Goal: Task Accomplishment & Management: Use online tool/utility

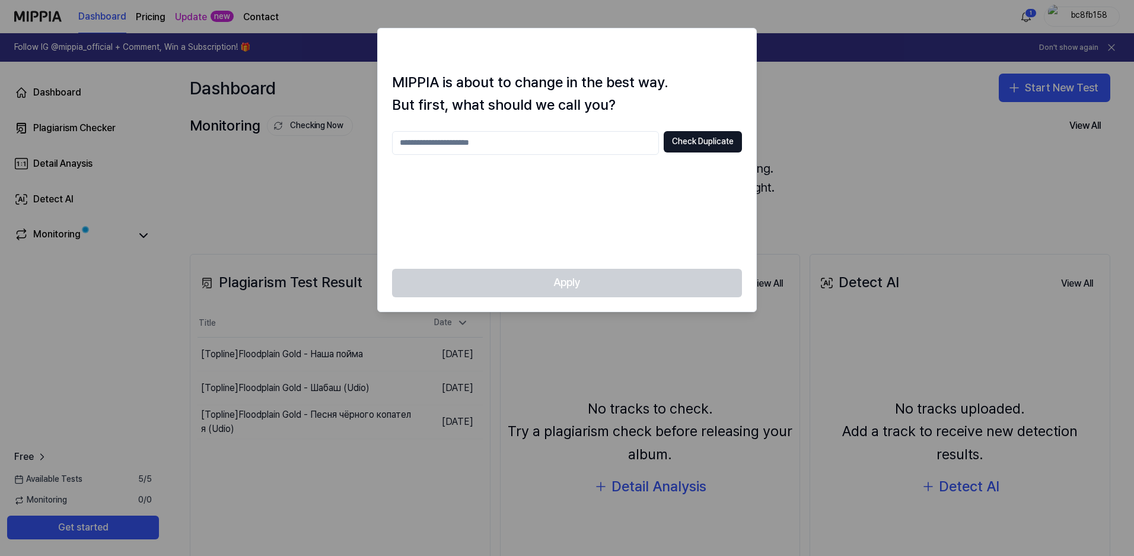
click at [899, 151] on div at bounding box center [567, 278] width 1134 height 556
click at [629, 199] on div "Check Duplicate" at bounding box center [567, 192] width 350 height 123
click at [881, 167] on div at bounding box center [567, 278] width 1134 height 556
drag, startPoint x: 393, startPoint y: 81, endPoint x: 653, endPoint y: 79, distance: 259.8
click at [653, 79] on h1 "MIPPIA is about to change in the best way. But first, what should we call you?" at bounding box center [567, 94] width 350 height 46
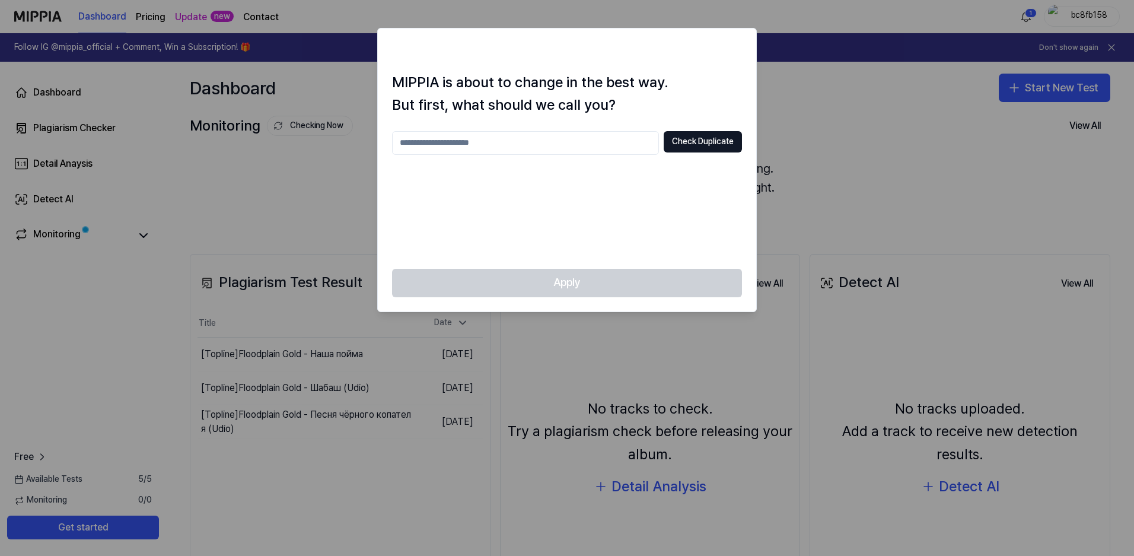
click at [513, 113] on h1 "MIPPIA is about to change in the best way. But first, what should we call you?" at bounding box center [567, 94] width 350 height 46
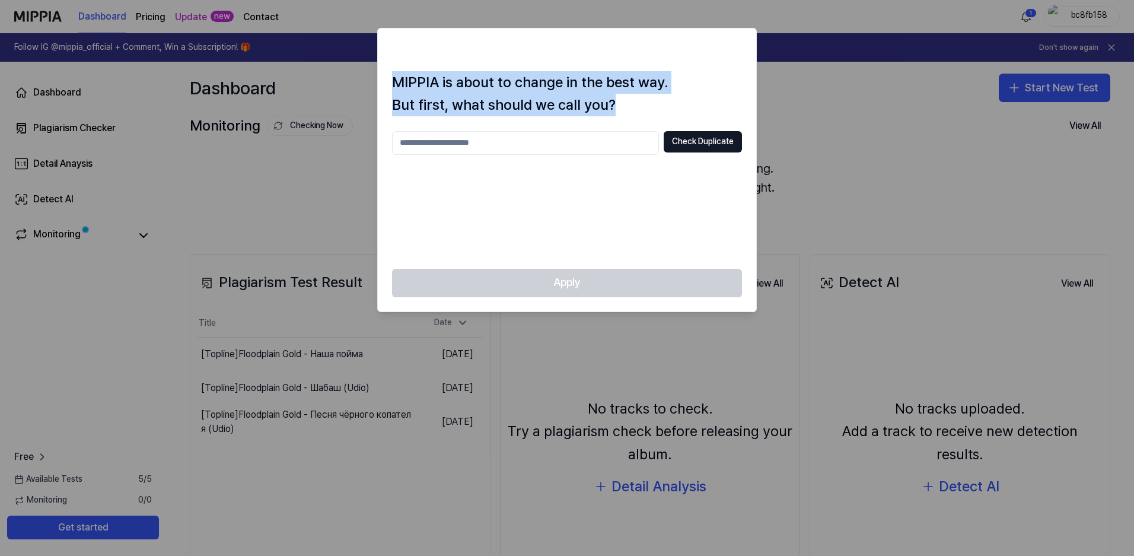
drag, startPoint x: 393, startPoint y: 82, endPoint x: 677, endPoint y: 102, distance: 284.8
click at [677, 102] on h1 "MIPPIA is about to change in the best way. But first, what should we call you?" at bounding box center [567, 94] width 350 height 46
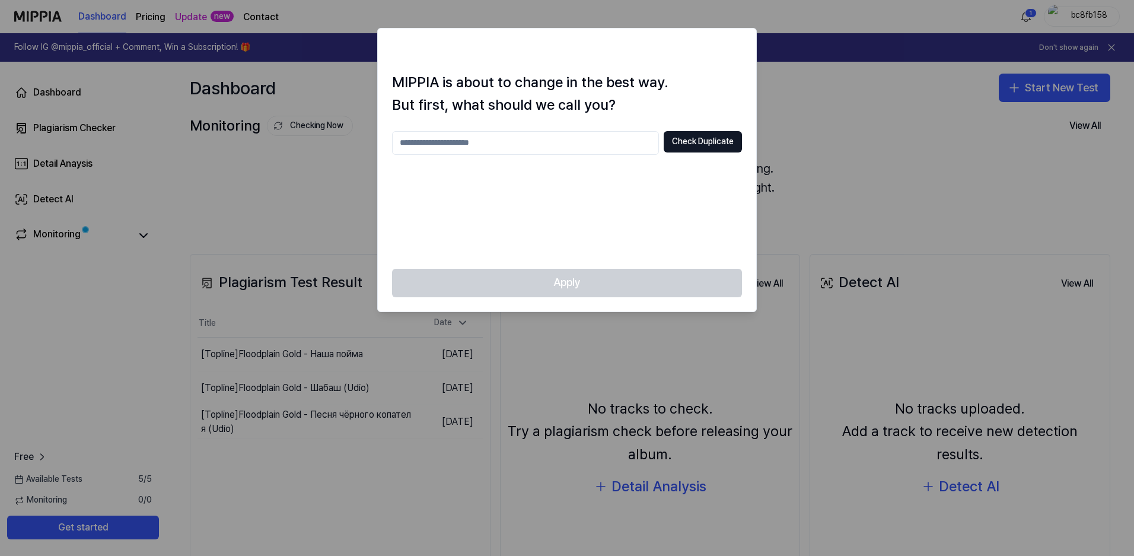
click at [467, 141] on input "text" at bounding box center [525, 143] width 267 height 24
type input "**********"
click at [710, 143] on button "Check Duplicate" at bounding box center [703, 141] width 78 height 21
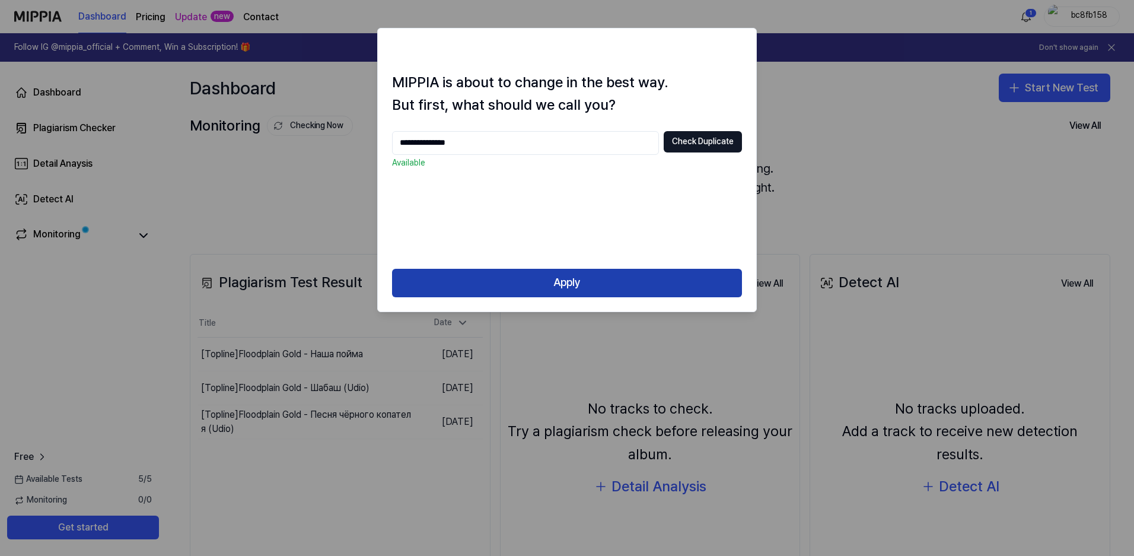
click at [567, 284] on button "Apply" at bounding box center [567, 283] width 350 height 28
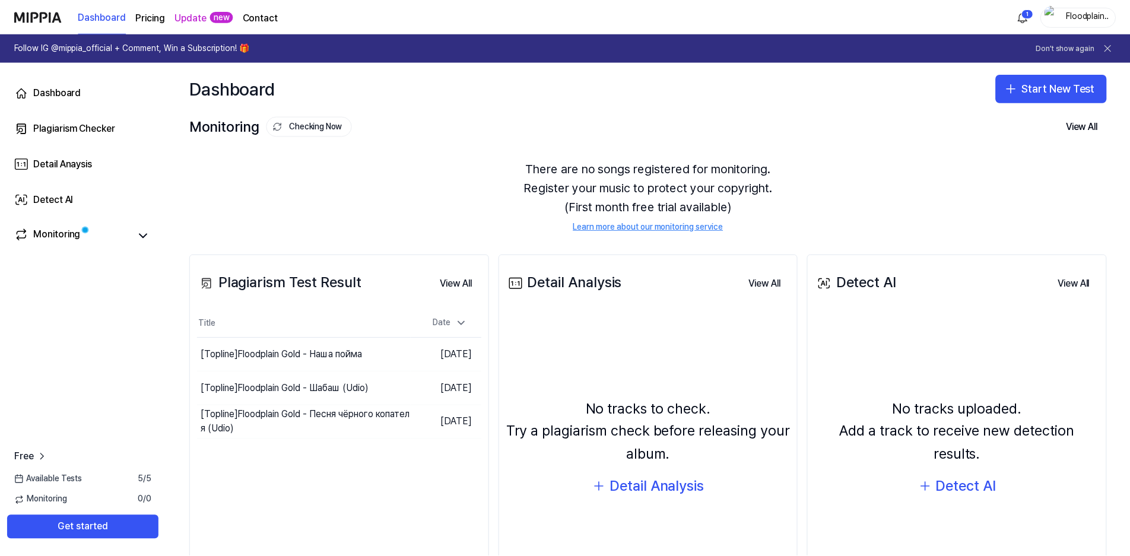
scroll to position [59, 0]
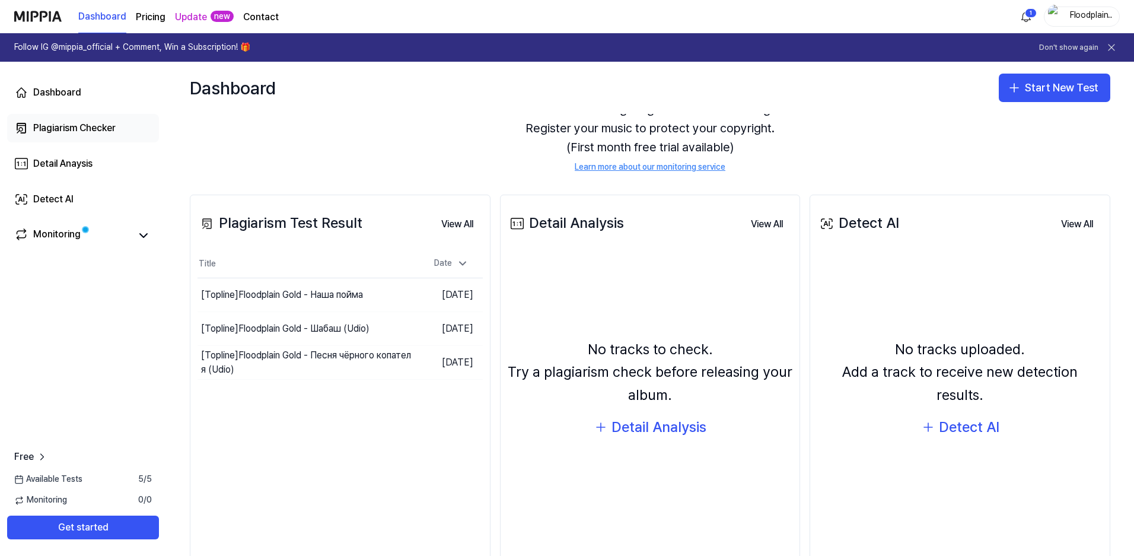
click at [75, 127] on div "Plagiarism Checker" at bounding box center [74, 128] width 82 height 14
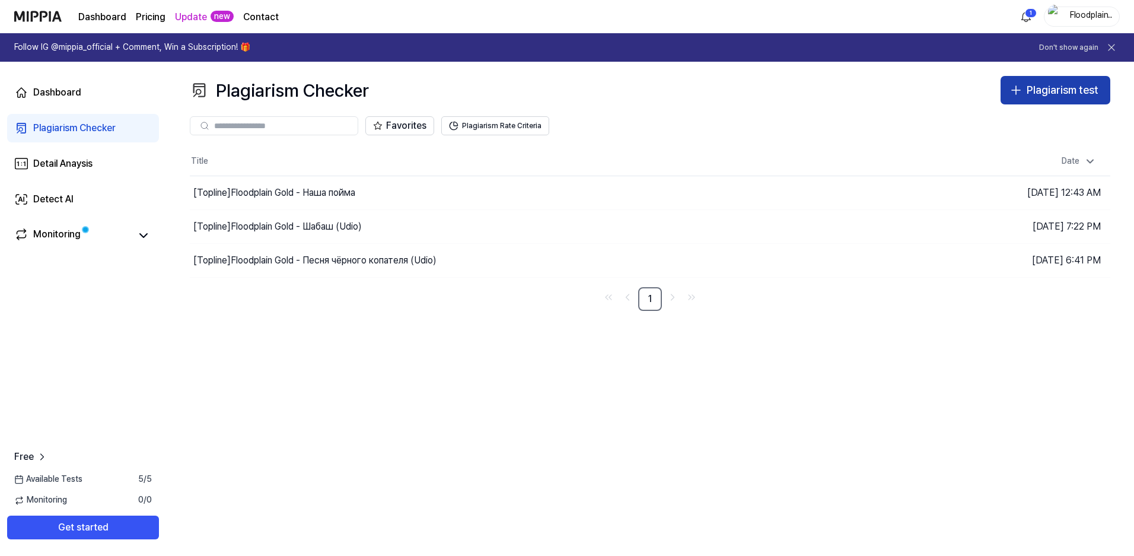
click at [1051, 93] on div "Plagiarism test" at bounding box center [1063, 90] width 72 height 17
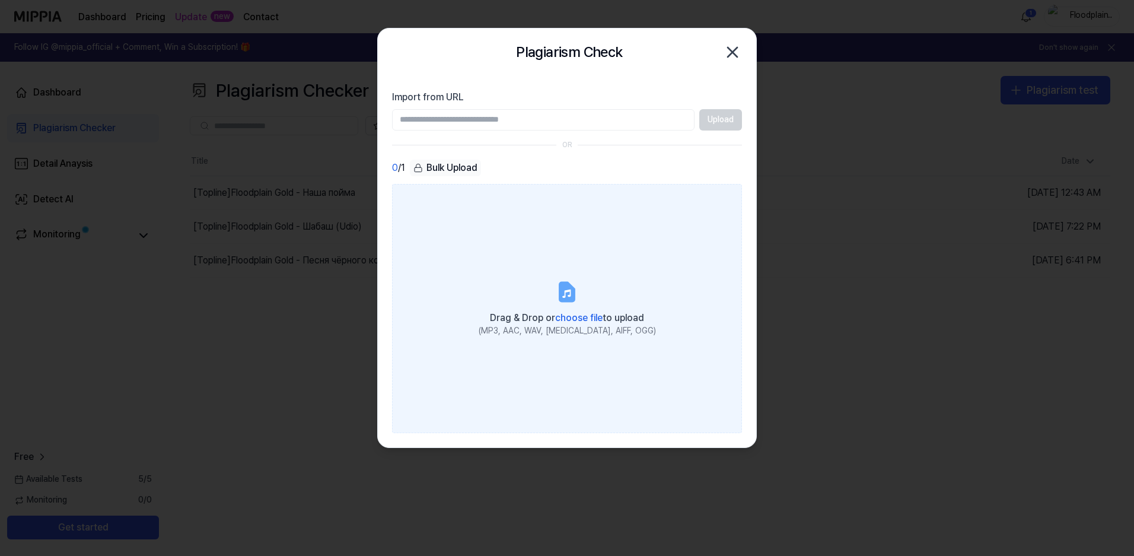
click at [565, 295] on icon at bounding box center [566, 293] width 8 height 8
click at [0, 0] on input "Drag & Drop or choose file to upload (MP3, AAC, WAV, FLAC, AIFF, OGG)" at bounding box center [0, 0] width 0 height 0
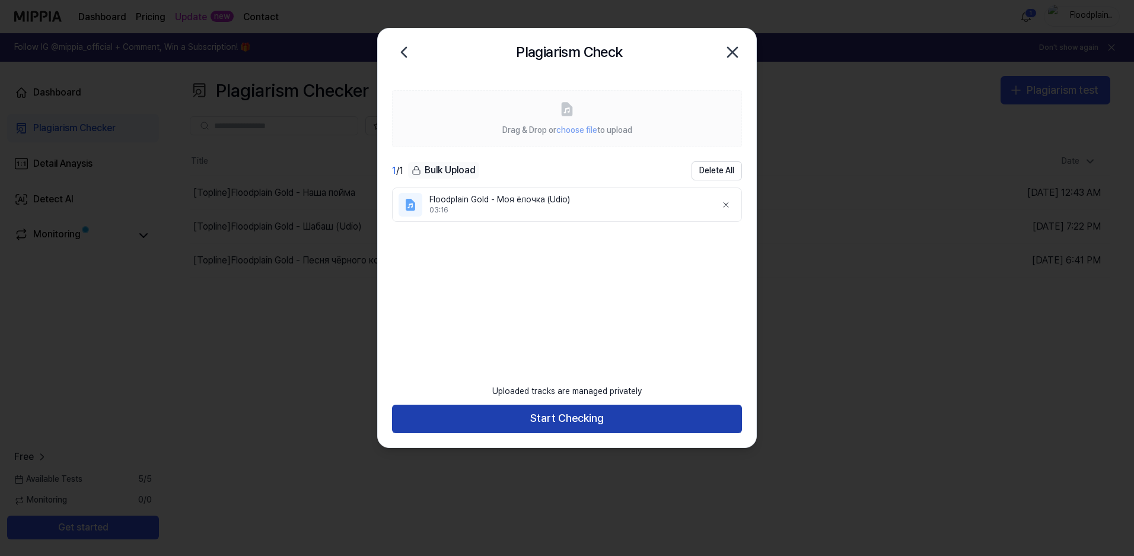
click at [581, 421] on button "Start Checking" at bounding box center [567, 419] width 350 height 28
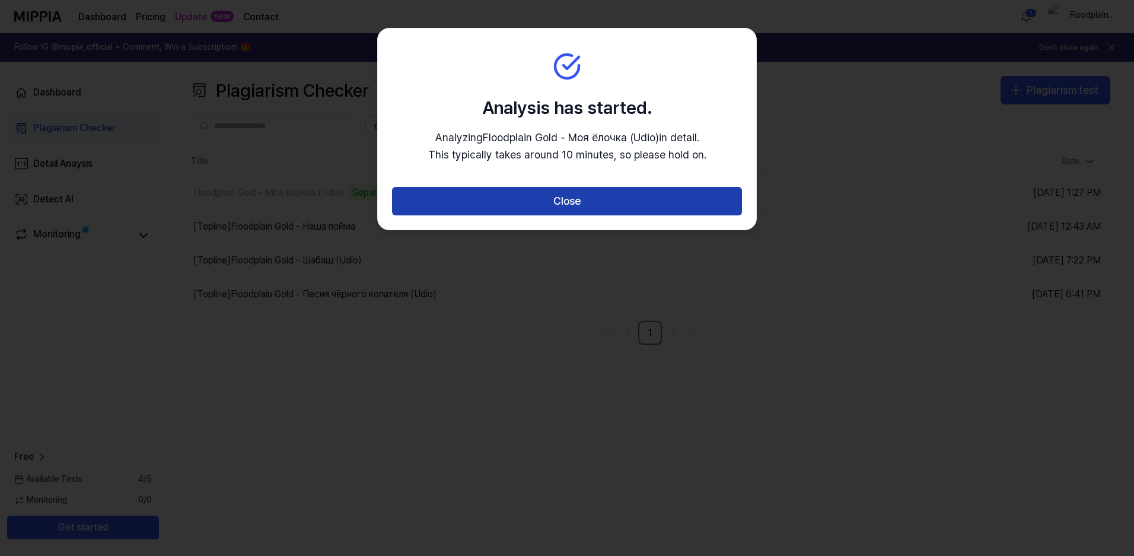
click at [577, 199] on button "Close" at bounding box center [567, 201] width 350 height 28
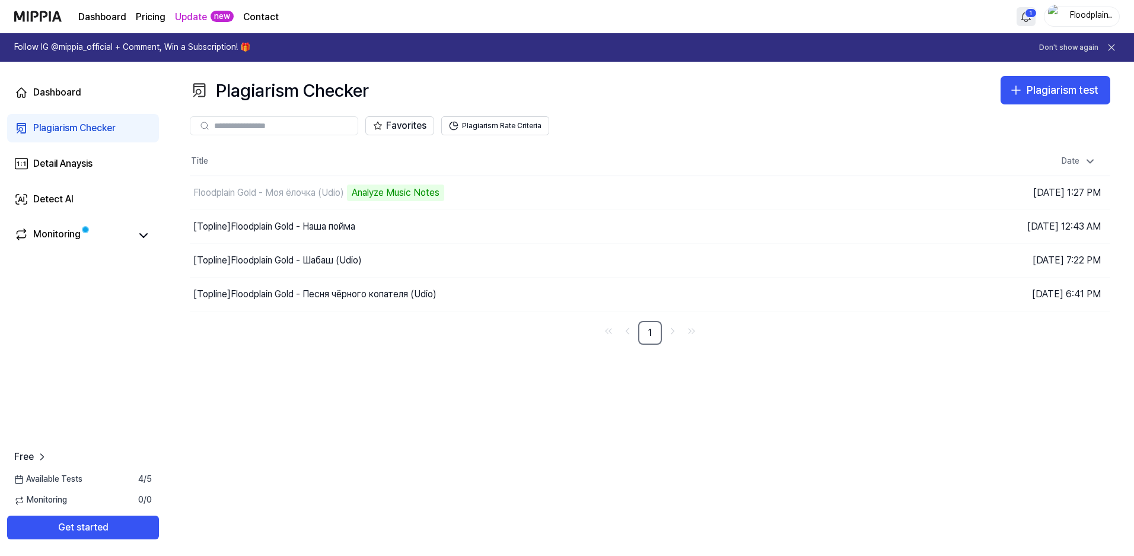
click at [1031, 18] on html "Dashboard Pricing Update new Contact 1 Floodplain Gold Follow IG @mippia_offici…" at bounding box center [567, 278] width 1134 height 556
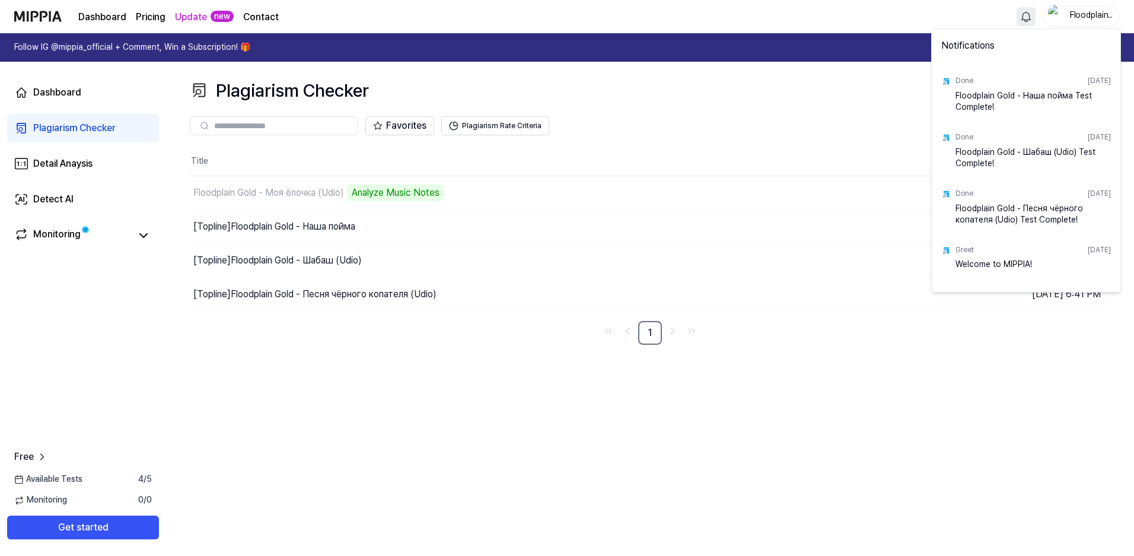
click at [859, 362] on html "Dashboard Pricing Update new Contact Floodplain Gold Follow IG @mippia_official…" at bounding box center [567, 278] width 1134 height 556
click at [859, 362] on div "Plagiarism Checker Plagiarism test Plagiarism Checker Detail Analysis Detect AI…" at bounding box center [650, 309] width 968 height 494
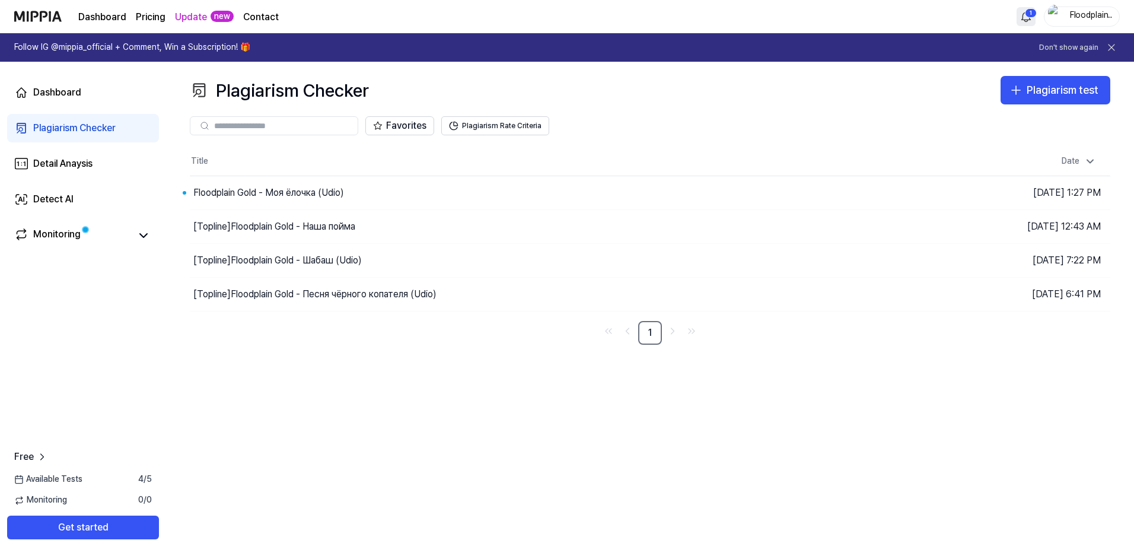
click at [1027, 14] on html "Dashboard Pricing Update new Contact 1 Floodplain Gold Follow IG @mippia_offici…" at bounding box center [567, 278] width 1134 height 556
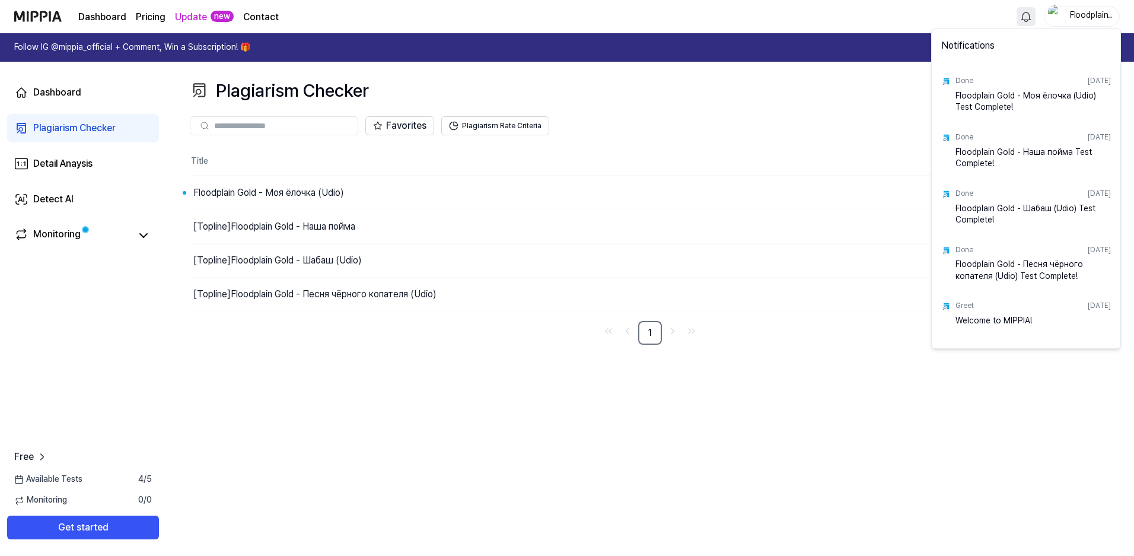
click at [234, 193] on html "Dashboard Pricing Update new Contact Floodplain Gold Follow IG @mippia_official…" at bounding box center [567, 278] width 1134 height 556
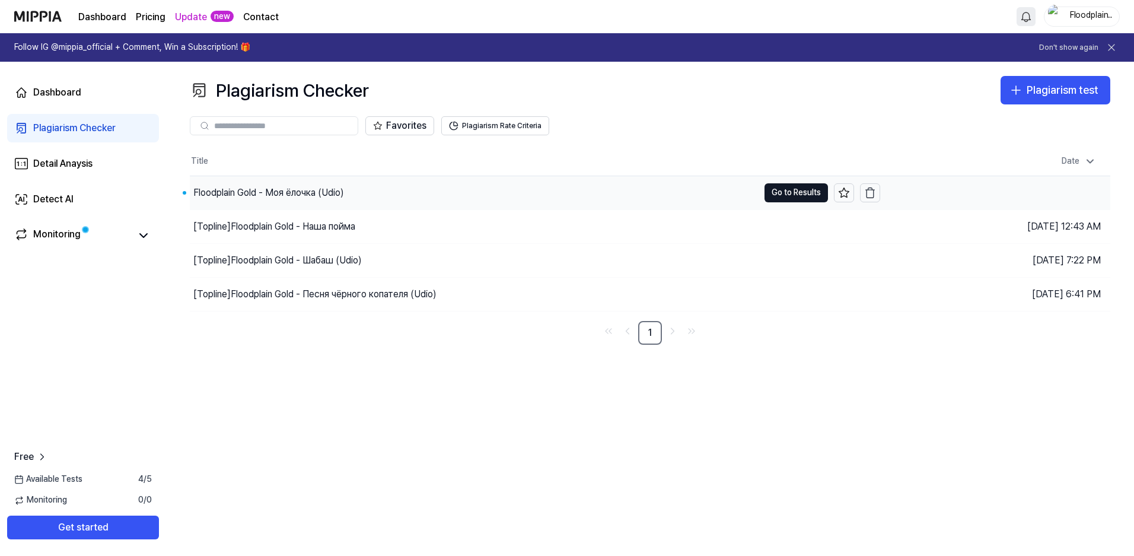
click at [267, 193] on div "Floodplain Gold - Моя ёлочка (Udio)" at bounding box center [268, 193] width 151 height 14
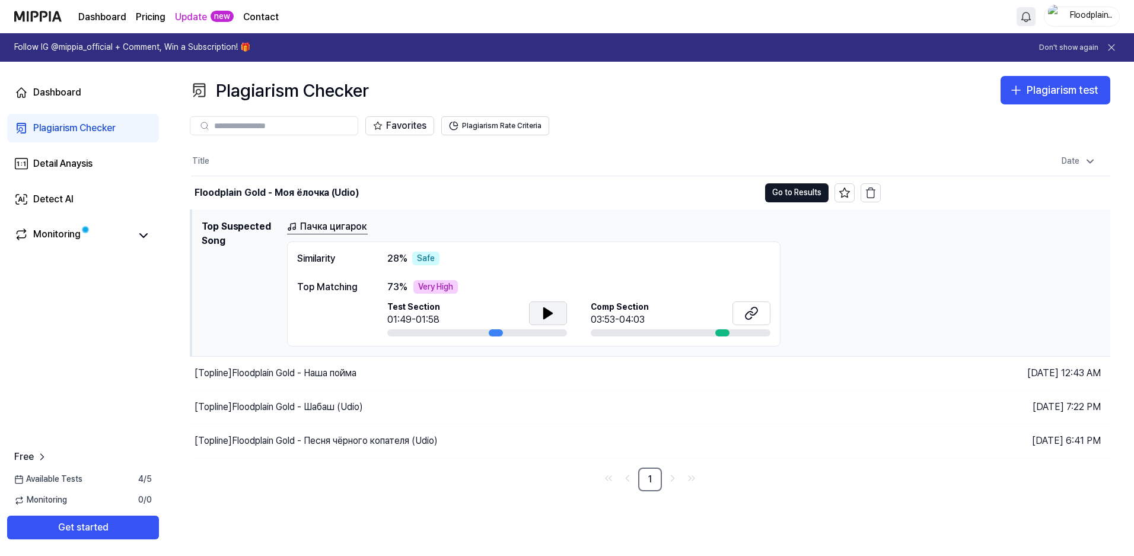
click at [545, 312] on icon at bounding box center [548, 313] width 8 height 11
click at [746, 311] on icon at bounding box center [752, 313] width 14 height 14
click at [803, 193] on button "Go to Results" at bounding box center [796, 192] width 63 height 19
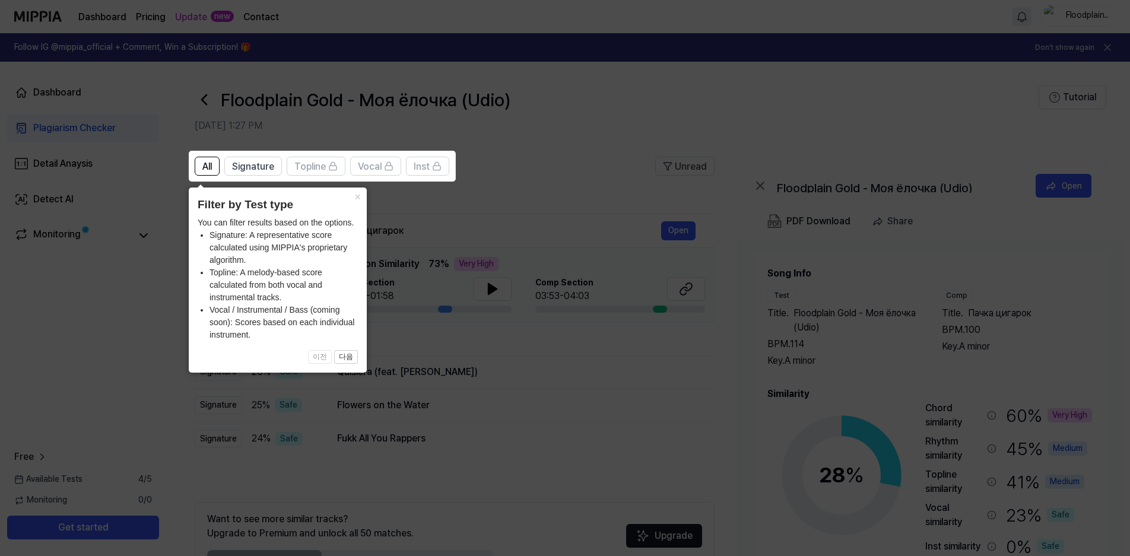
click at [585, 136] on icon at bounding box center [567, 278] width 1134 height 556
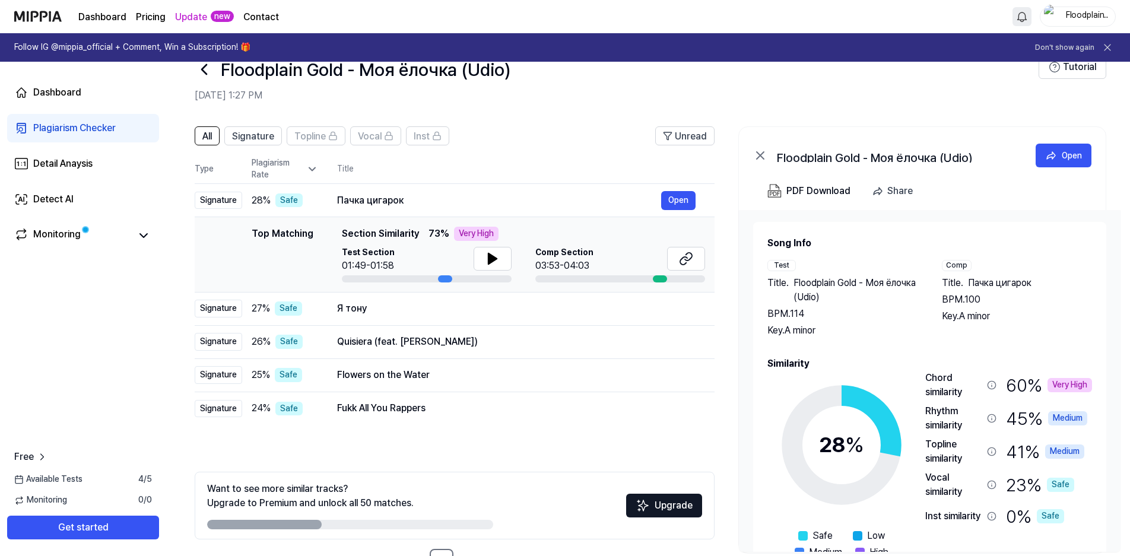
scroll to position [11, 0]
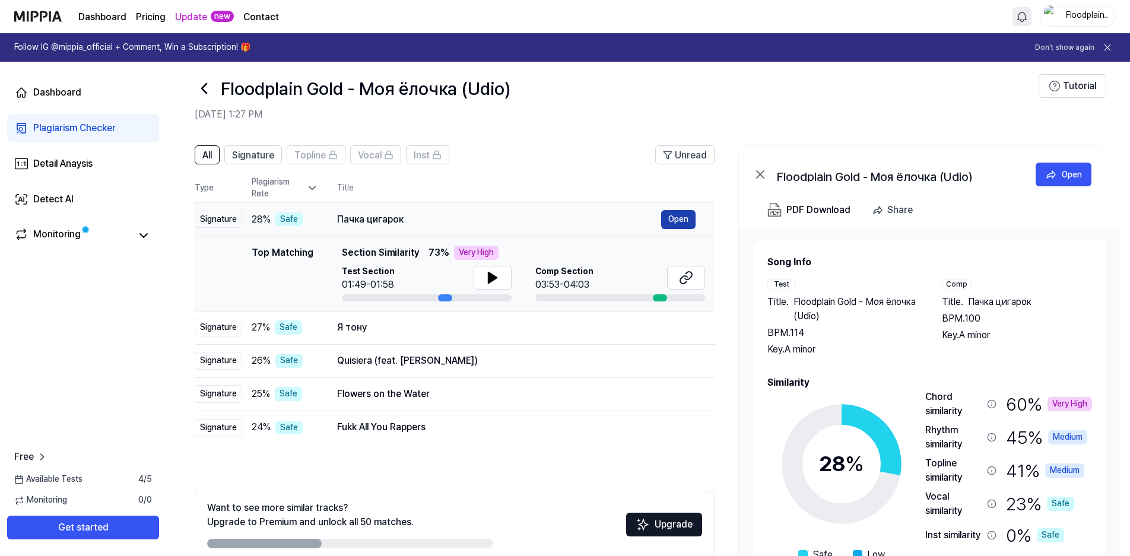
click at [679, 216] on button "Open" at bounding box center [678, 219] width 34 height 19
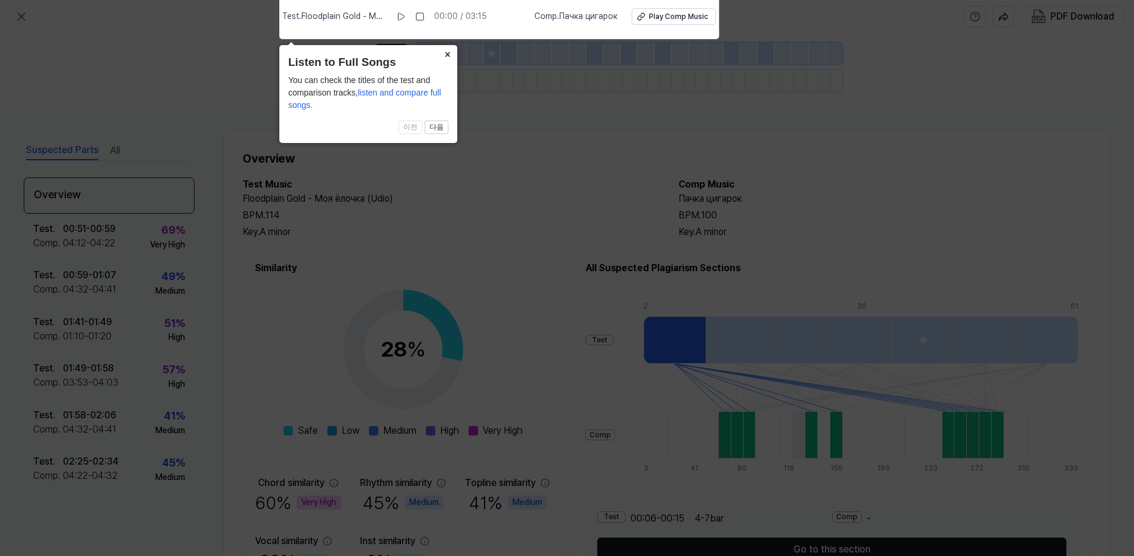
click at [448, 53] on button "×" at bounding box center [447, 53] width 19 height 17
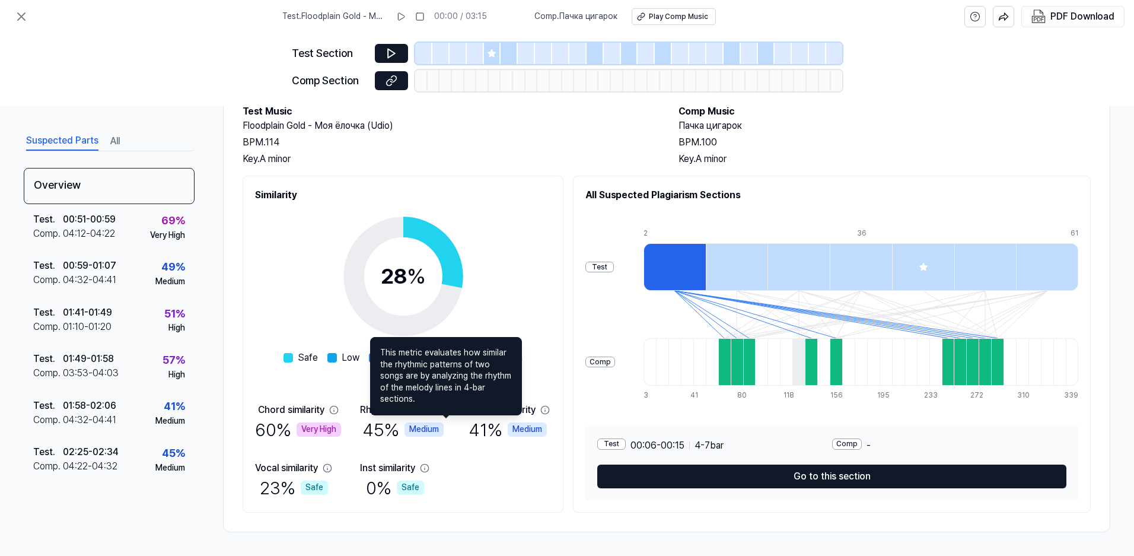
scroll to position [14, 0]
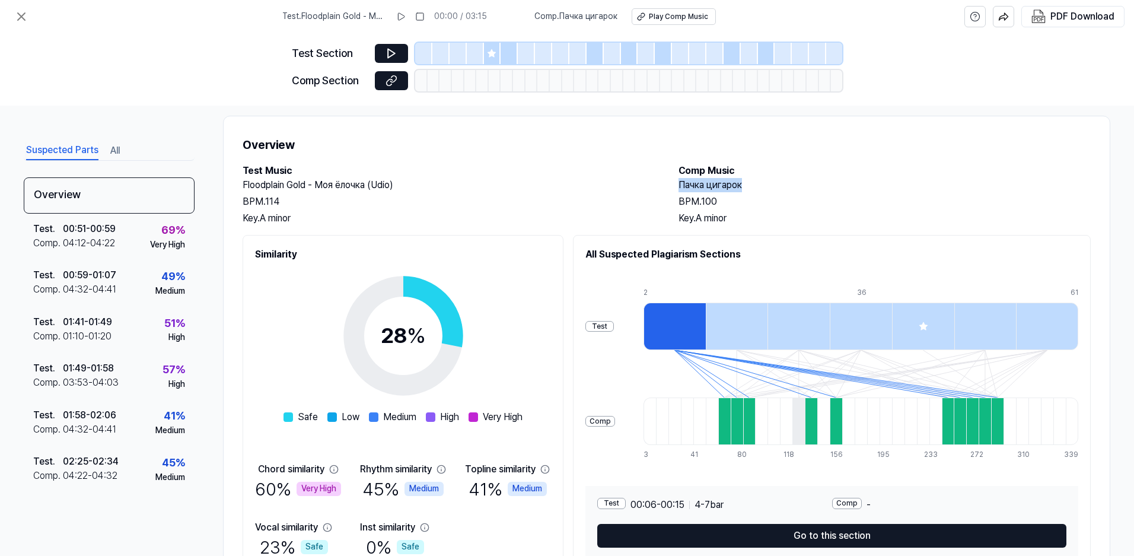
drag, startPoint x: 676, startPoint y: 186, endPoint x: 740, endPoint y: 184, distance: 63.5
click at [740, 184] on h2 "Пачка цигарок" at bounding box center [885, 185] width 412 height 14
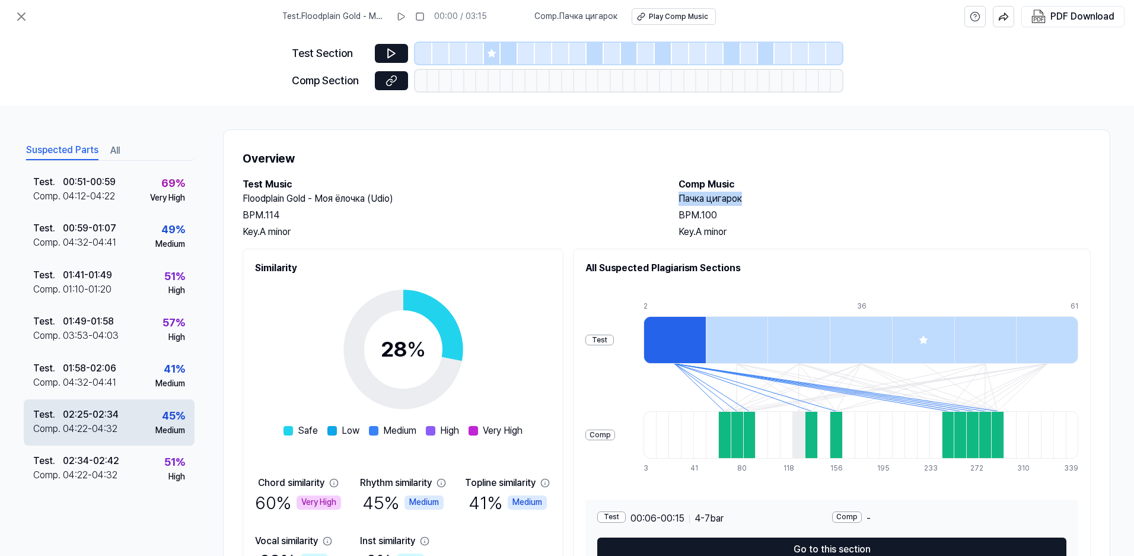
scroll to position [0, 0]
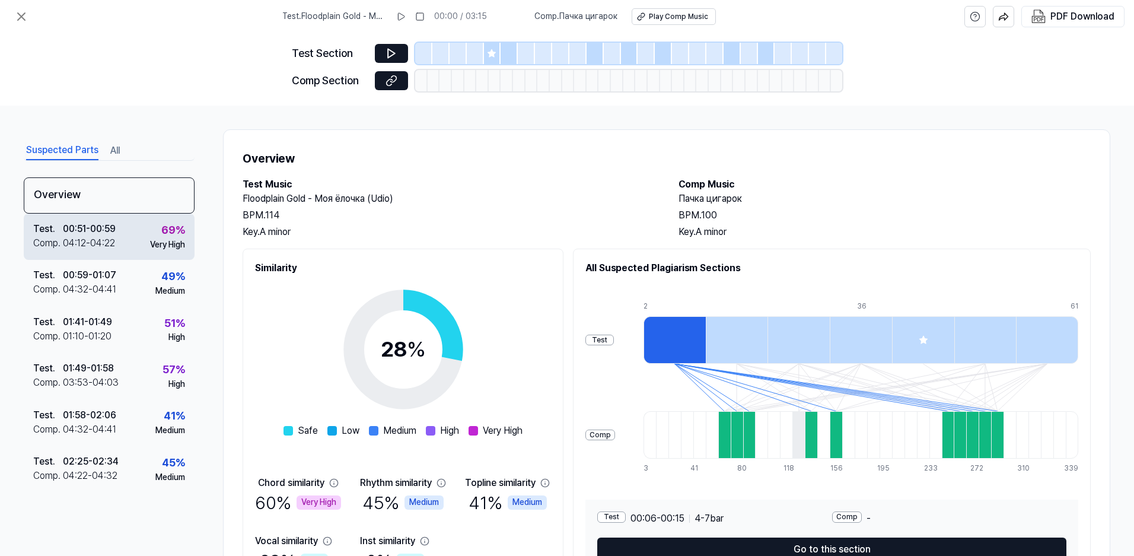
click at [65, 238] on div "04:12 - 04:22" at bounding box center [89, 243] width 52 height 14
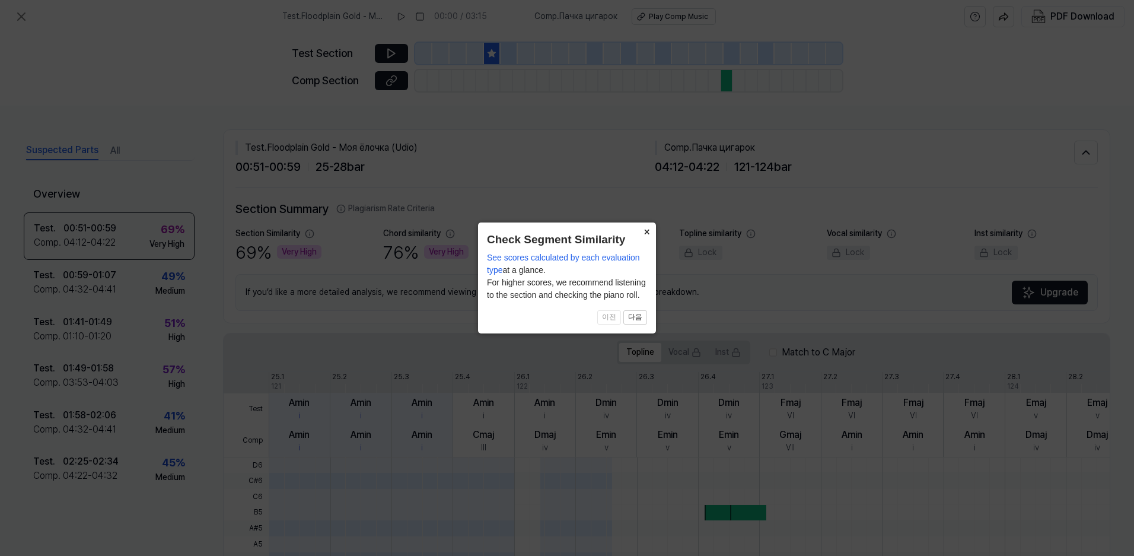
click at [648, 231] on button "×" at bounding box center [646, 230] width 19 height 17
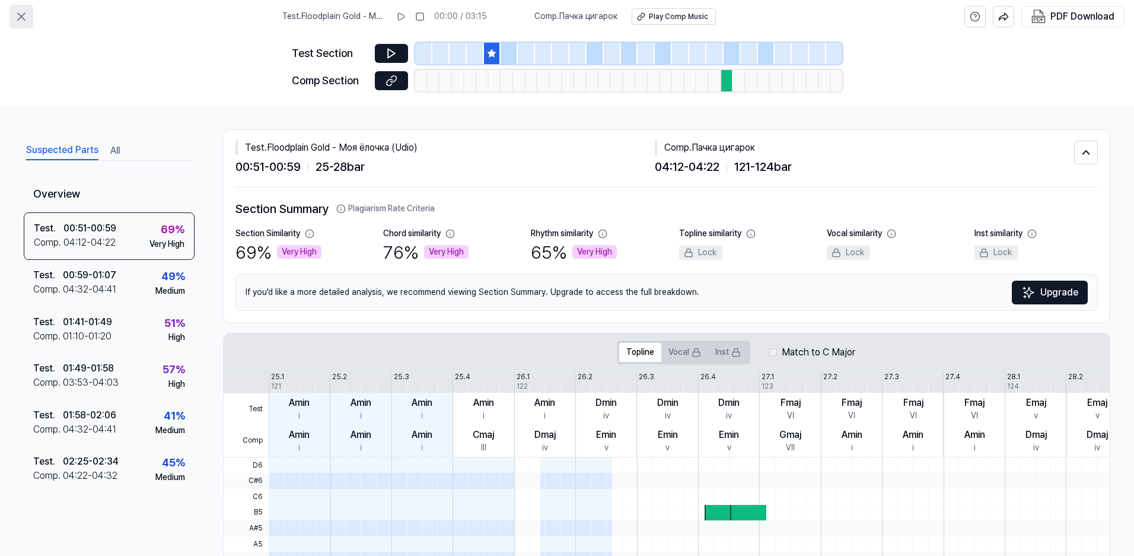
click at [19, 17] on icon at bounding box center [21, 16] width 14 height 14
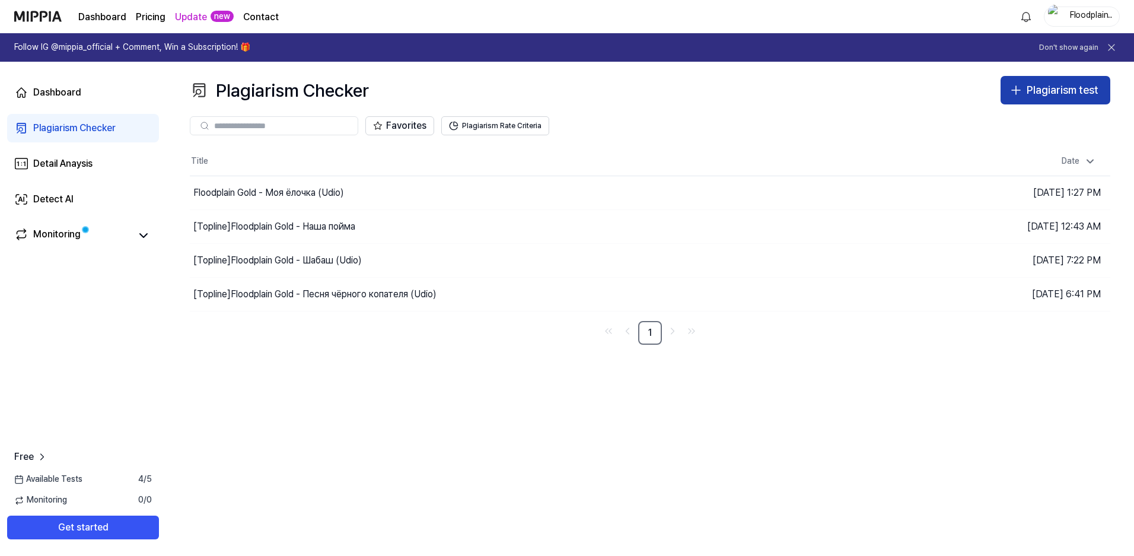
click at [1052, 94] on div "Plagiarism test" at bounding box center [1063, 90] width 72 height 17
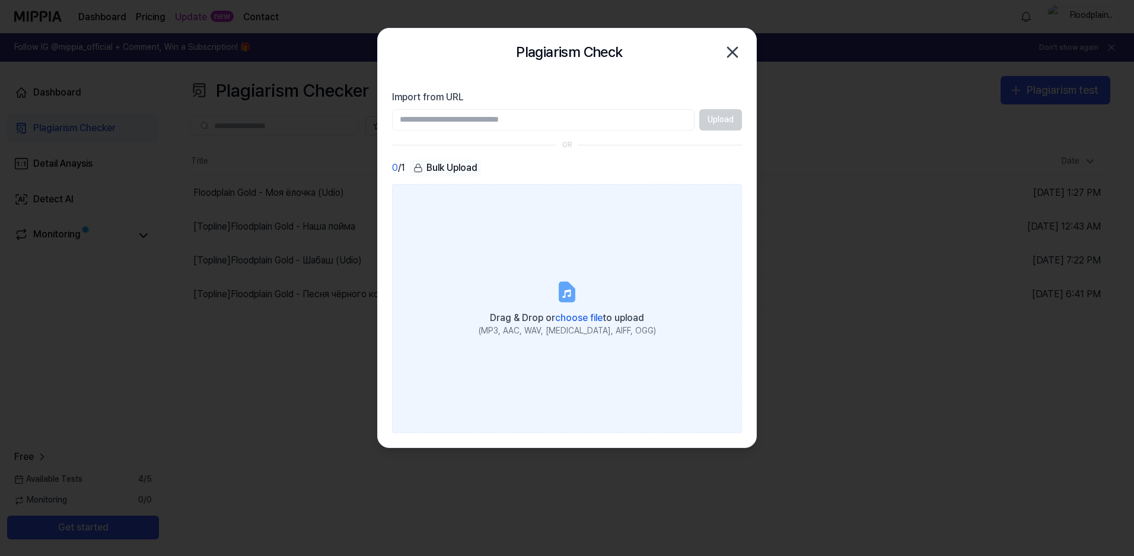
click at [571, 297] on icon at bounding box center [567, 291] width 14 height 18
click at [0, 0] on input "Drag & Drop or choose file to upload (MP3, AAC, WAV, FLAC, AIFF, OGG)" at bounding box center [0, 0] width 0 height 0
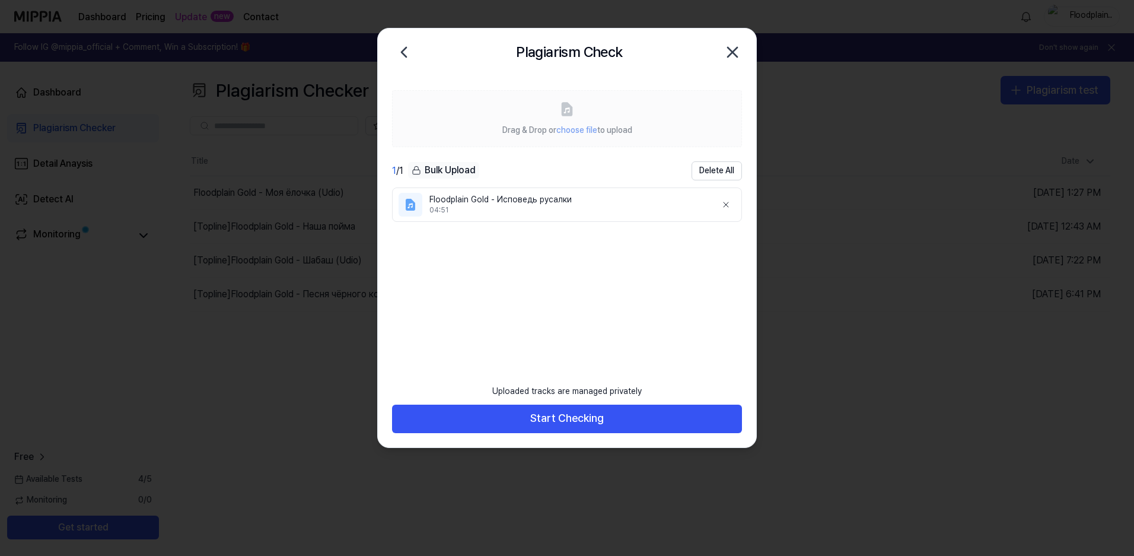
click at [567, 192] on li "Floodplain Gold - Исповедь русалки 04:51" at bounding box center [567, 204] width 350 height 34
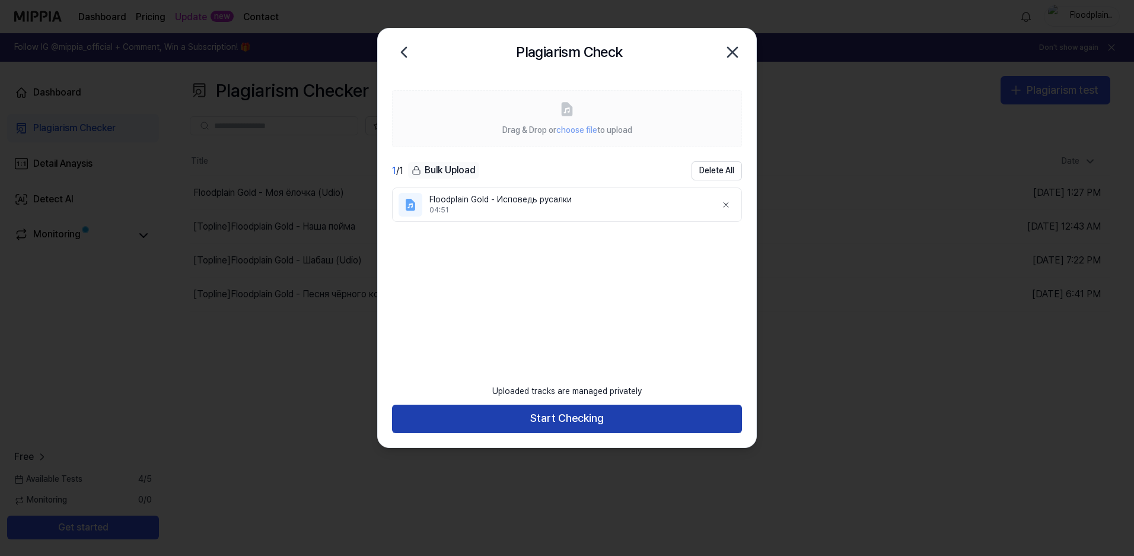
click at [574, 424] on button "Start Checking" at bounding box center [567, 419] width 350 height 28
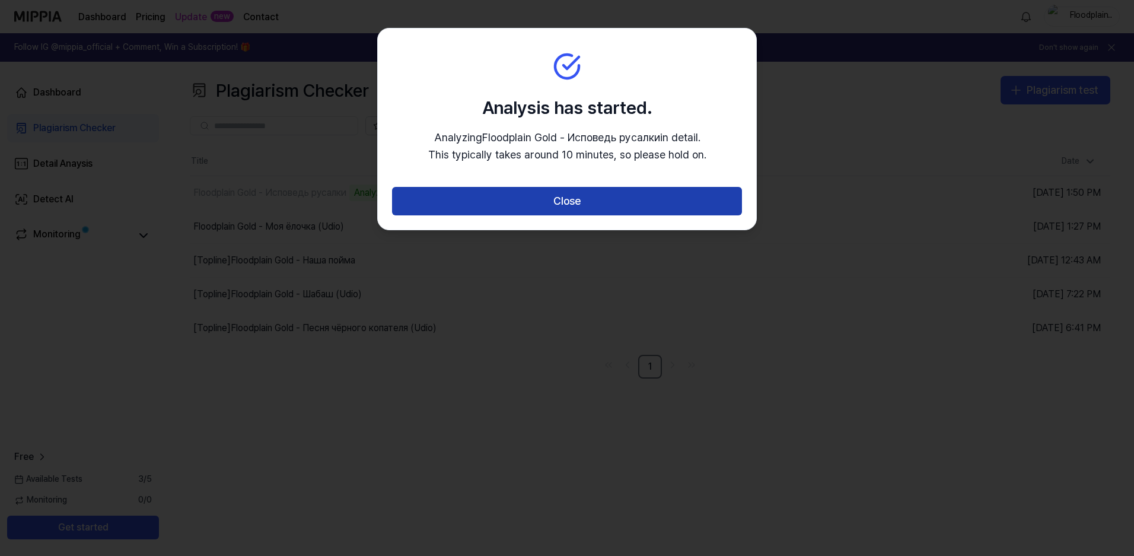
click at [592, 199] on button "Close" at bounding box center [567, 201] width 350 height 28
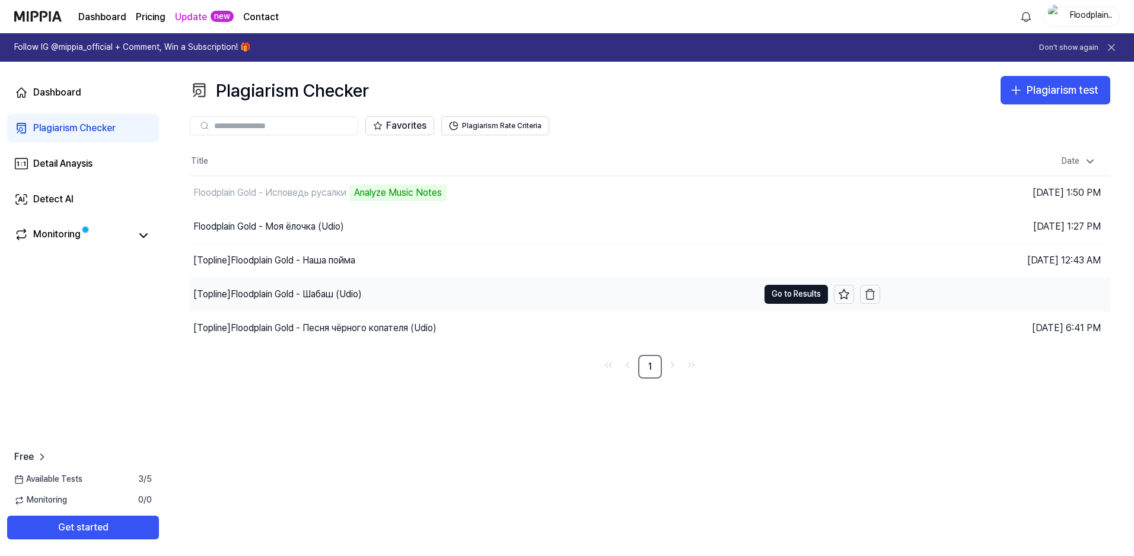
click at [307, 295] on div "[Topline] Floodplain Gold - Шабаш (Udio)" at bounding box center [277, 294] width 168 height 14
click at [793, 294] on button "Go to Results" at bounding box center [796, 294] width 63 height 19
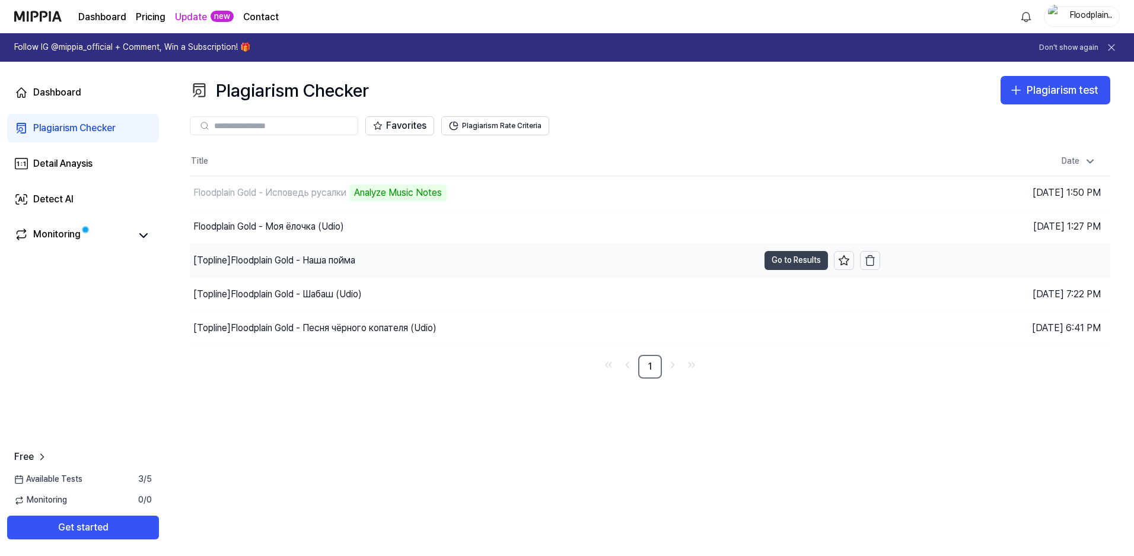
click at [784, 261] on button "Go to Results" at bounding box center [796, 260] width 63 height 19
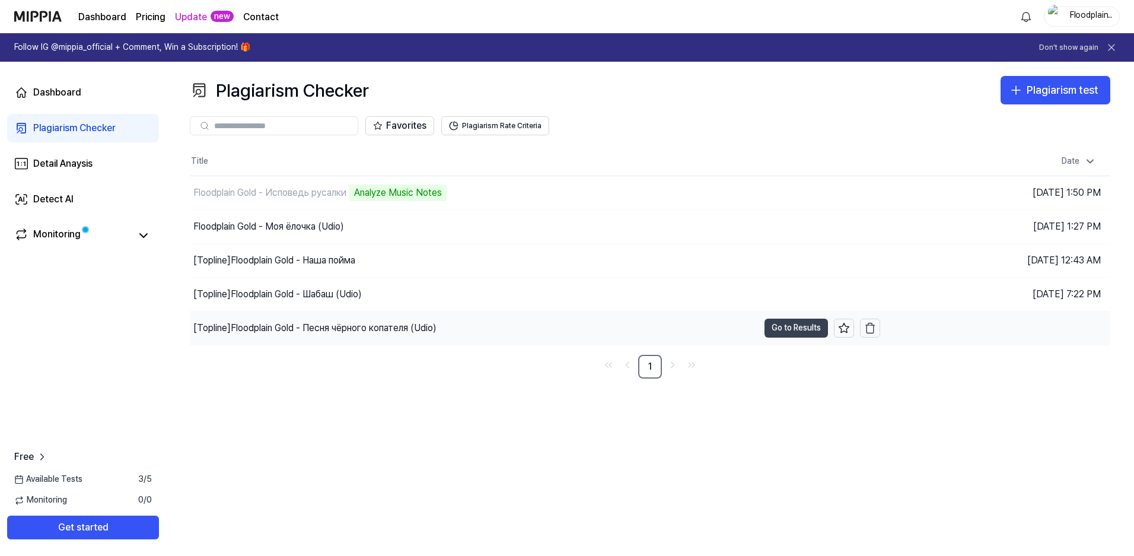
click at [784, 329] on button "Go to Results" at bounding box center [796, 328] width 63 height 19
click at [794, 329] on button "Go to Results" at bounding box center [796, 328] width 63 height 19
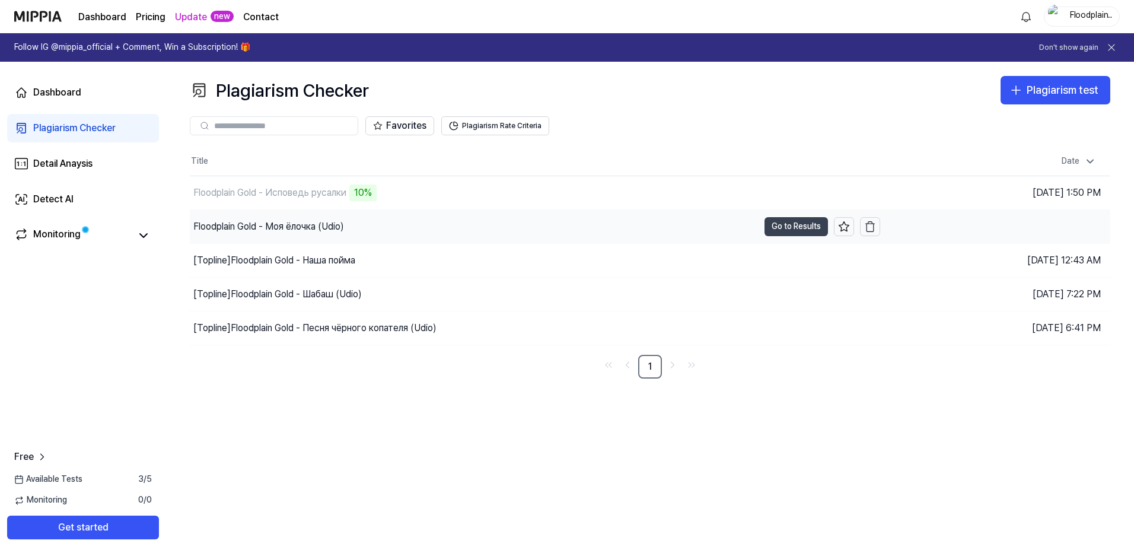
click at [789, 225] on button "Go to Results" at bounding box center [796, 226] width 63 height 19
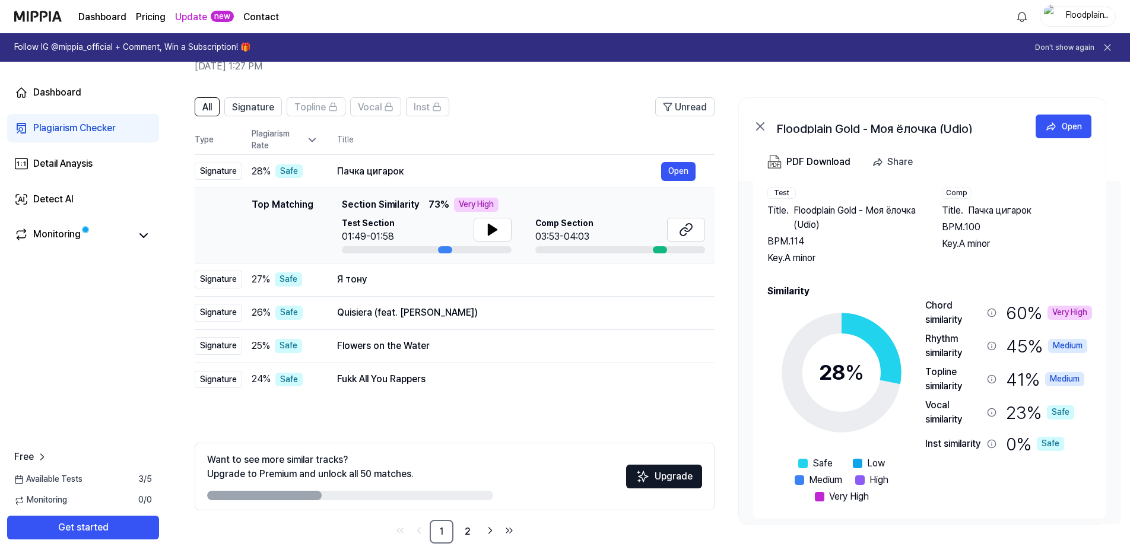
scroll to position [50, 0]
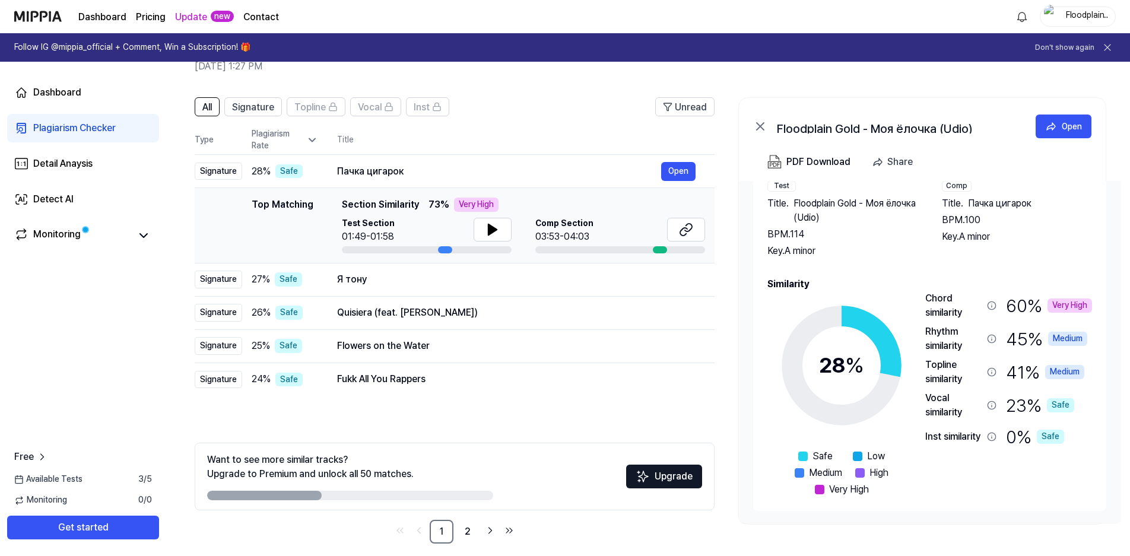
drag, startPoint x: 920, startPoint y: 297, endPoint x: 960, endPoint y: 313, distance: 43.1
click at [960, 313] on div "28 % Safe Low Medium High Very High Chord similarity 60 % Very High Rhythm simi…" at bounding box center [929, 393] width 324 height 205
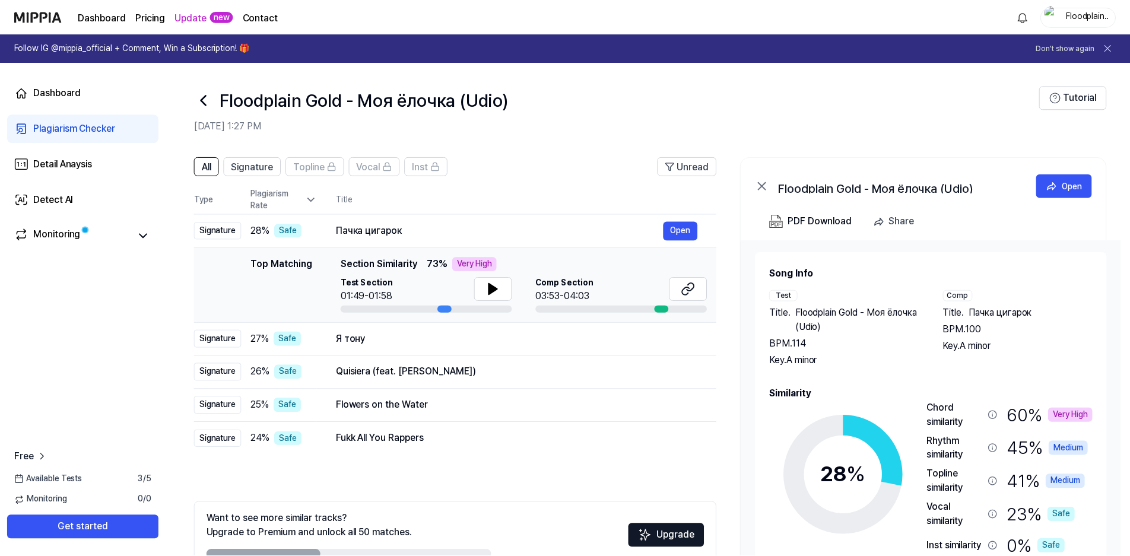
scroll to position [59, 0]
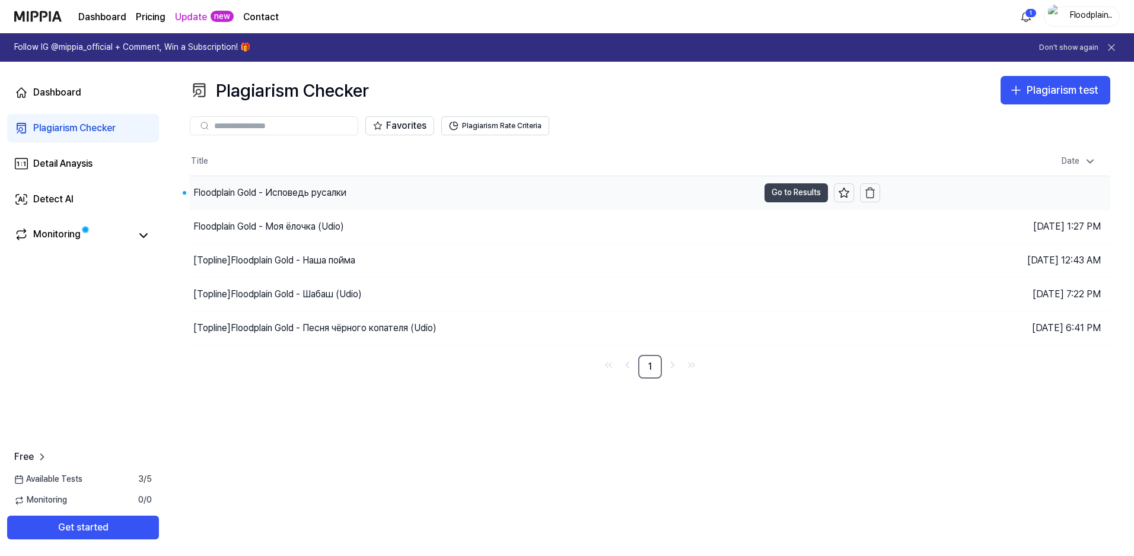
click at [791, 191] on button "Go to Results" at bounding box center [796, 192] width 63 height 19
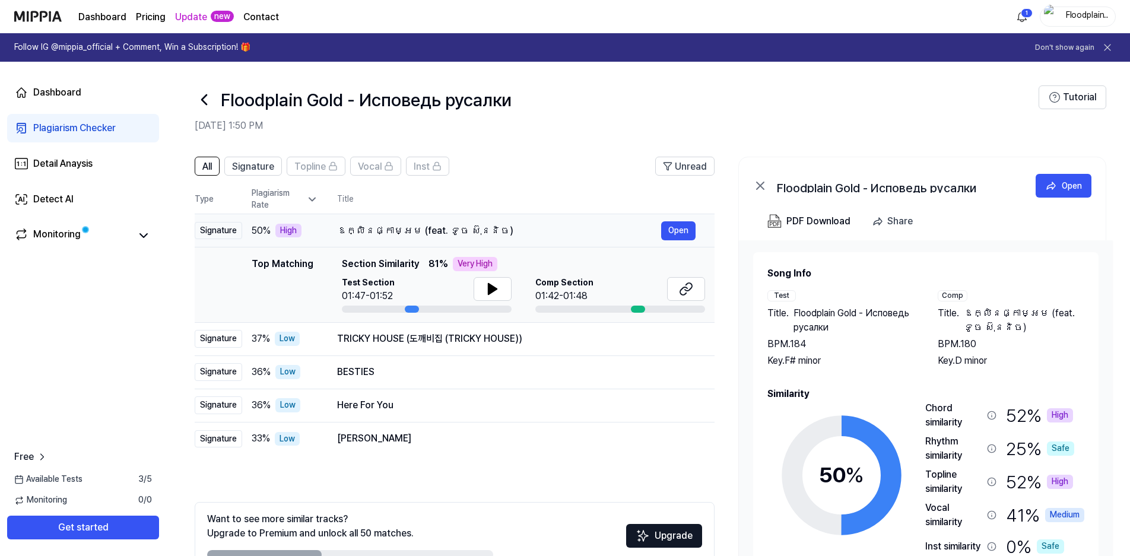
drag, startPoint x: 337, startPoint y: 231, endPoint x: 459, endPoint y: 229, distance: 122.2
click at [459, 229] on div "ឱក្លិនផ្កាម្អម (feat. ទូច ស៊ុននិច)" at bounding box center [499, 231] width 324 height 14
drag, startPoint x: 466, startPoint y: 231, endPoint x: 332, endPoint y: 230, distance: 133.5
click at [334, 230] on td "ឱក្លិនផ្កាម្អម (feat. ទូច ស៊ុននិច) Open" at bounding box center [516, 230] width 396 height 33
drag, startPoint x: 1005, startPoint y: 327, endPoint x: 951, endPoint y: 316, distance: 55.0
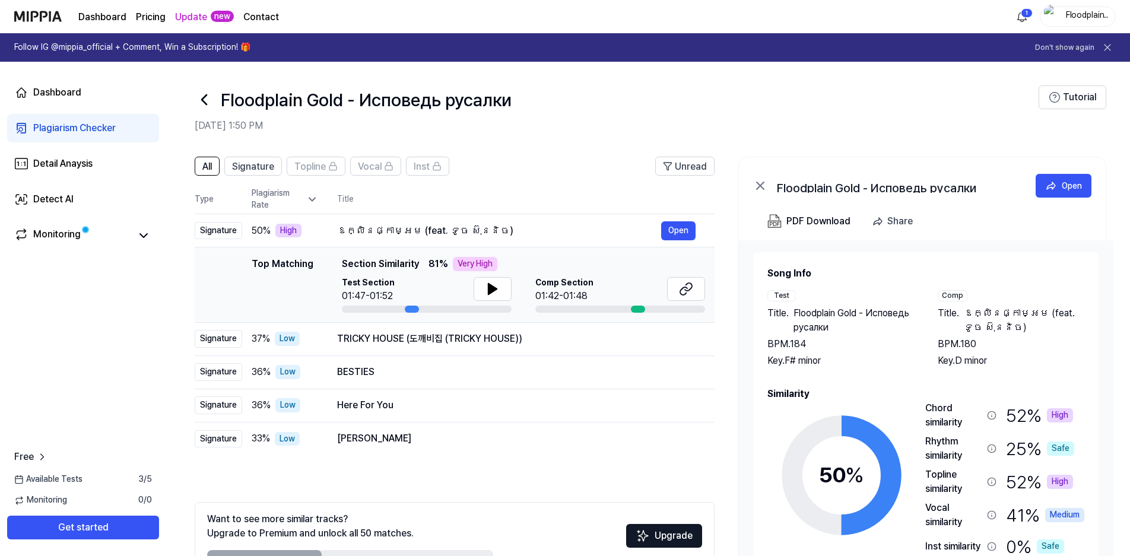
click at [951, 317] on div "Title . ឱក្លិនផ្កាម្អម (feat. ទូច ស៊ុននិច)" at bounding box center [1010, 320] width 147 height 28
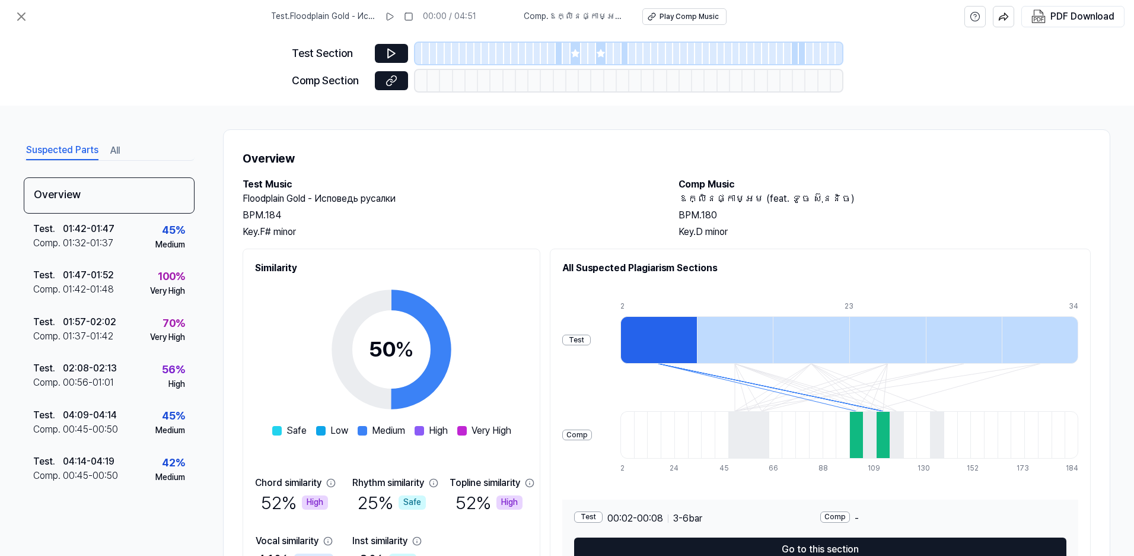
drag, startPoint x: 405, startPoint y: 227, endPoint x: 856, endPoint y: 189, distance: 452.5
click at [856, 189] on h2 "Comp Music" at bounding box center [885, 184] width 412 height 14
drag, startPoint x: 677, startPoint y: 197, endPoint x: 810, endPoint y: 196, distance: 133.5
click at [810, 196] on h2 "ឱក្លិនផ្កាម្អម (feat. ទូច ស៊ុននិច)" at bounding box center [885, 199] width 412 height 14
